Goal: Task Accomplishment & Management: Manage account settings

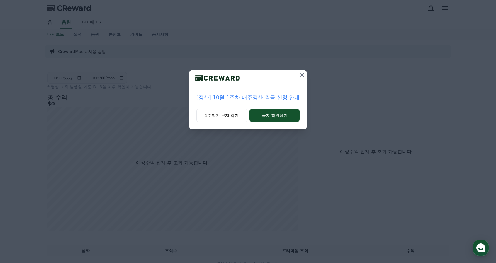
click at [306, 74] on button at bounding box center [301, 74] width 9 height 9
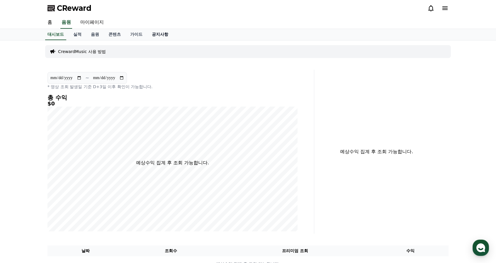
click at [158, 35] on link "공지사항" at bounding box center [160, 34] width 26 height 11
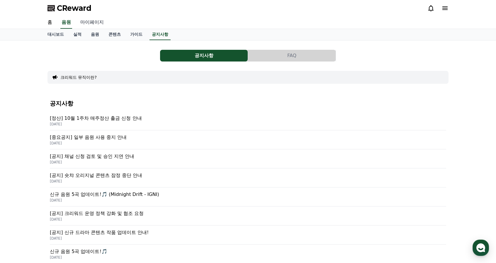
click at [87, 17] on link "마이페이지" at bounding box center [92, 22] width 33 height 12
select select "**********"
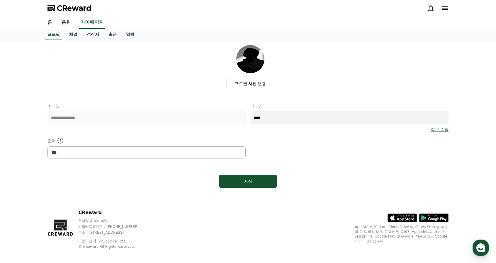
click at [89, 34] on link "정산서" at bounding box center [93, 34] width 22 height 11
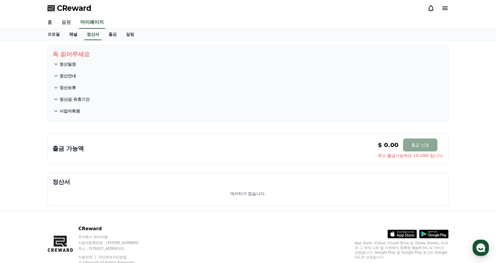
click at [74, 36] on link "채널" at bounding box center [73, 34] width 18 height 11
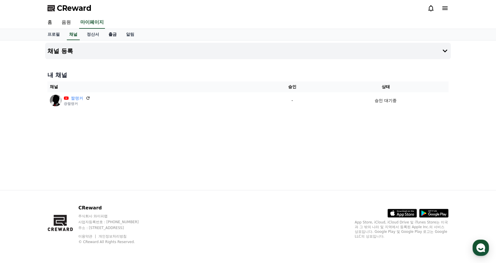
click at [113, 33] on link "출금" at bounding box center [113, 34] width 18 height 11
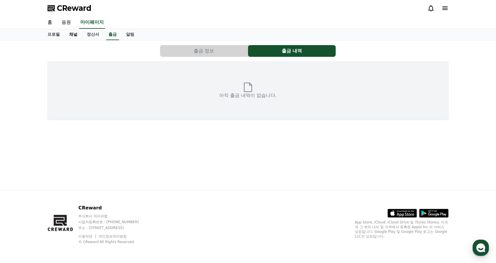
click at [76, 31] on link "채널" at bounding box center [73, 34] width 18 height 11
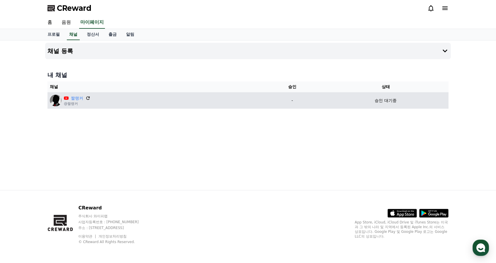
click at [86, 97] on icon at bounding box center [88, 98] width 4 height 4
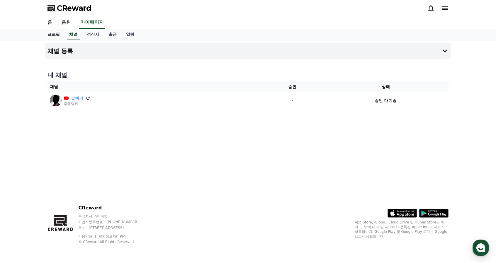
click at [55, 35] on link "프로필" at bounding box center [54, 34] width 22 height 11
select select "**********"
